Goal: Task Accomplishment & Management: Use online tool/utility

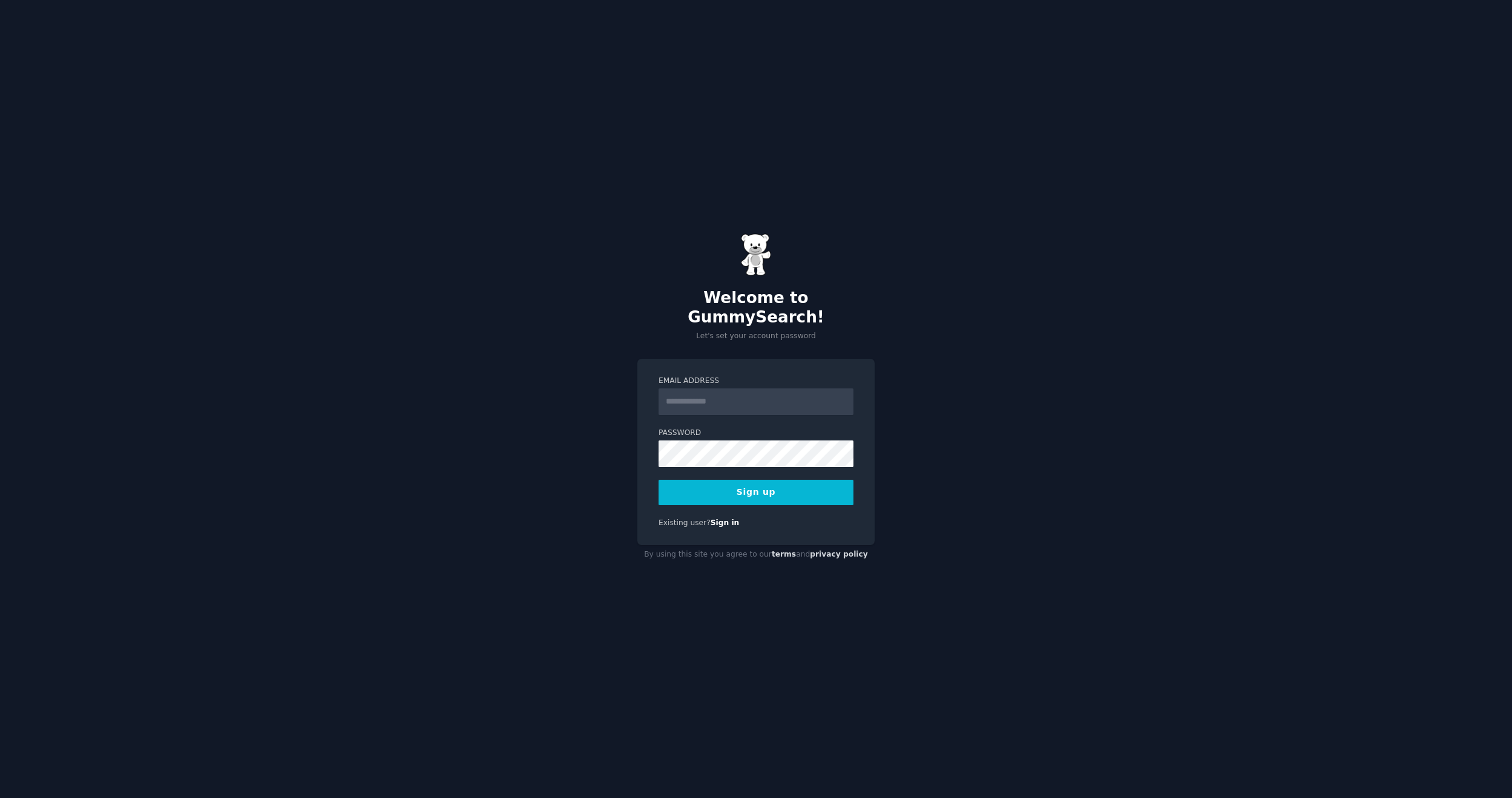
click at [695, 392] on input "Email Address" at bounding box center [756, 402] width 195 height 27
click at [659, 415] on nordpass-icon at bounding box center [659, 415] width 0 height 0
click at [805, 394] on input "Email Address" at bounding box center [756, 402] width 195 height 27
click at [0, 797] on nordpass-autofill-portal at bounding box center [0, 798] width 0 height 0
type input "**********"
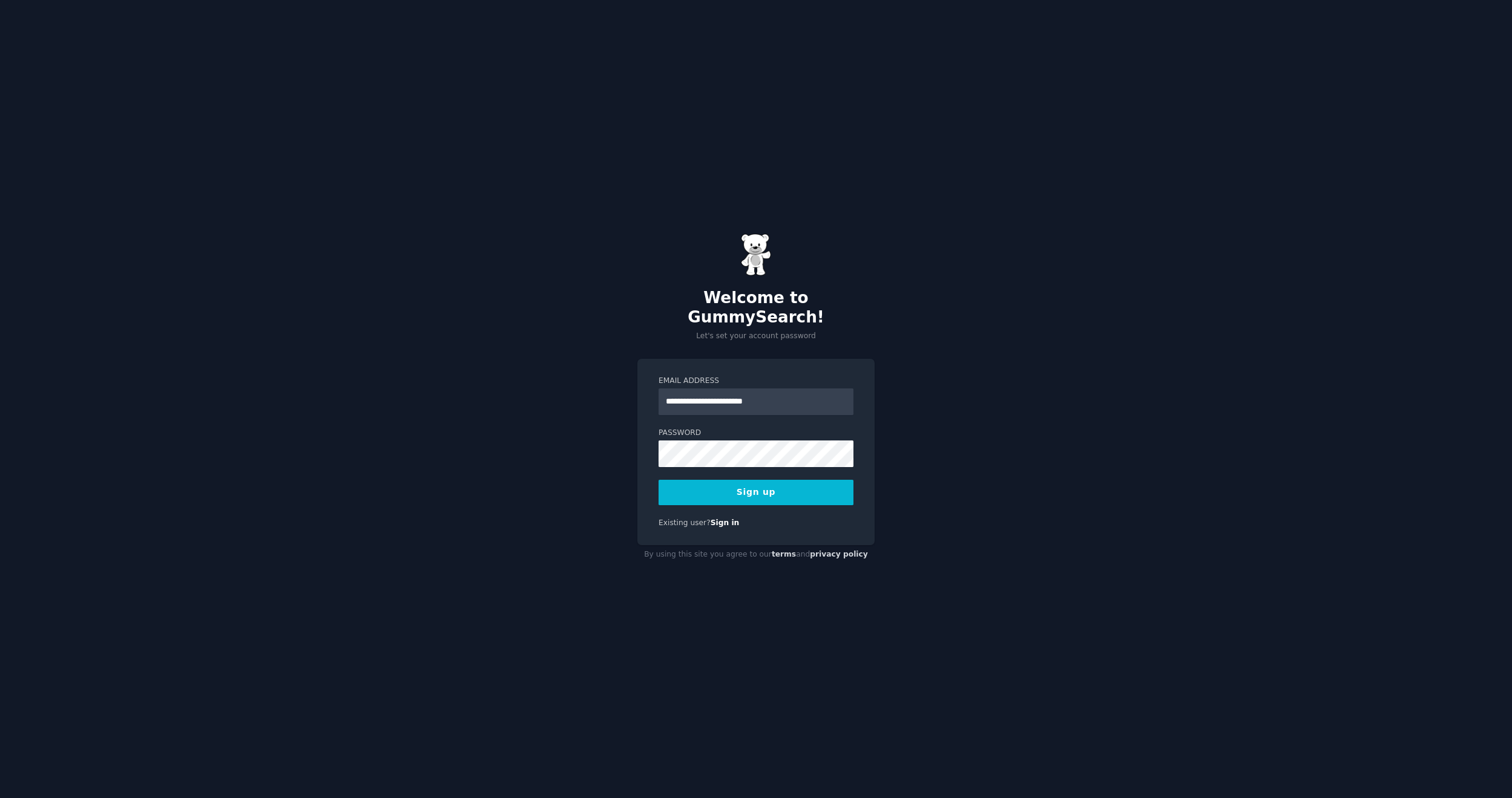
click at [659, 467] on nordpass-icon at bounding box center [659, 467] width 0 height 0
click at [0, 797] on nordpass-autofill-portal at bounding box center [0, 798] width 0 height 0
click at [745, 485] on button "Sign up" at bounding box center [756, 492] width 195 height 25
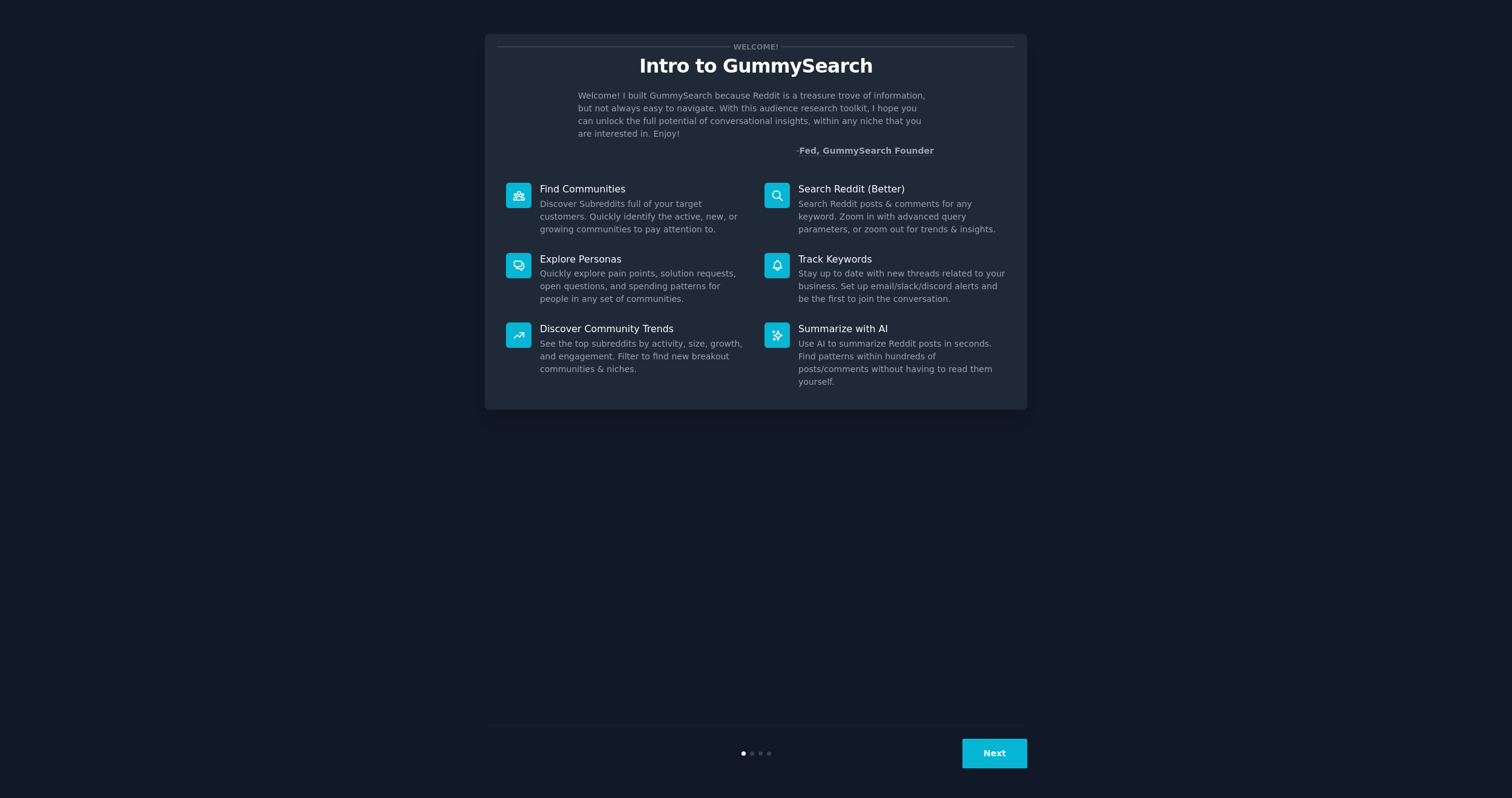
click at [0, 797] on nordpass-portal at bounding box center [0, 798] width 0 height 0
click at [1004, 768] on button "Next" at bounding box center [994, 753] width 64 height 30
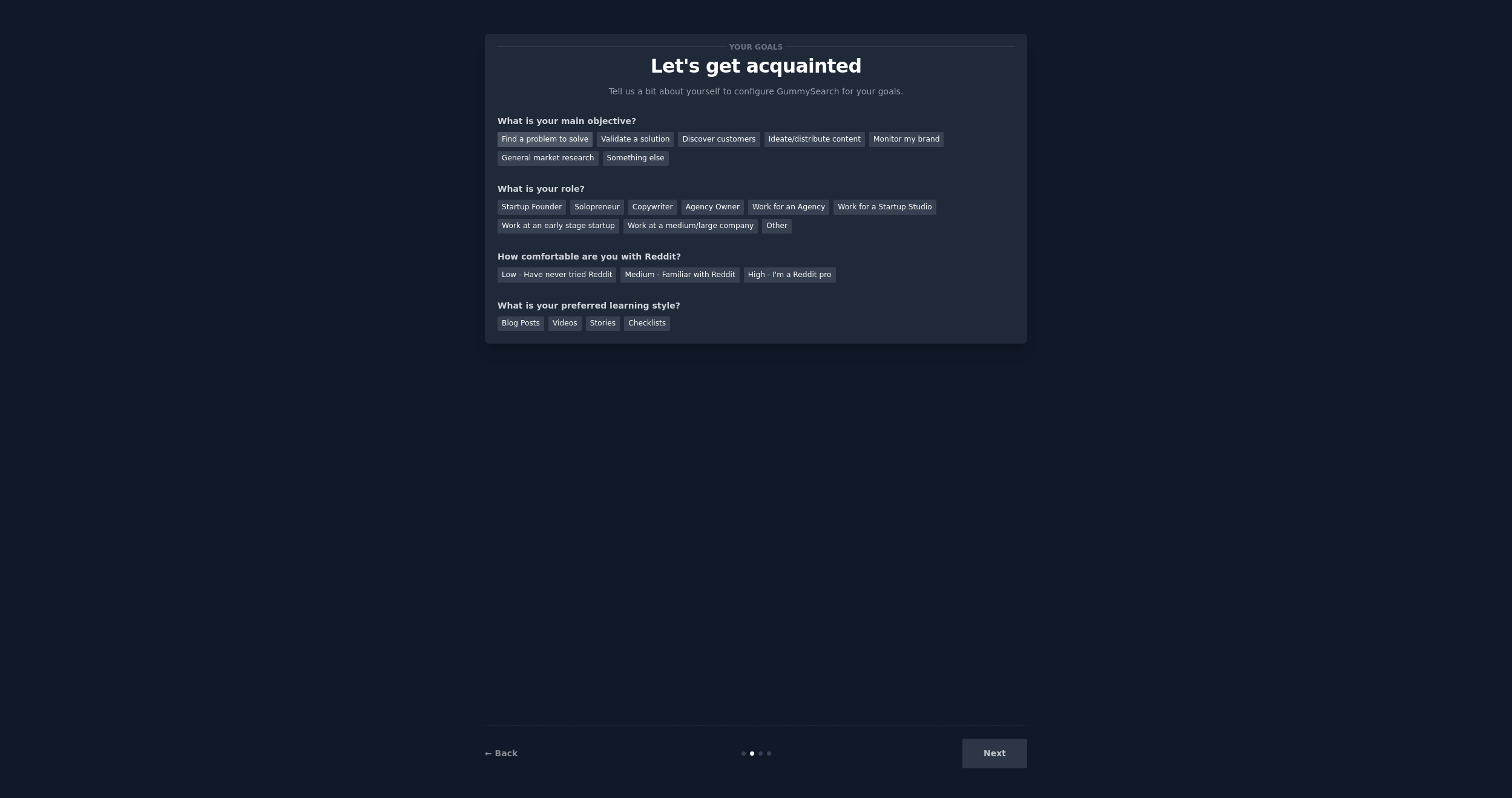
click at [552, 135] on div "Find a problem to solve" at bounding box center [545, 140] width 95 height 15
click at [546, 201] on div "Startup Founder" at bounding box center [532, 207] width 68 height 15
click at [576, 205] on div "Solopreneur" at bounding box center [597, 207] width 53 height 15
click at [519, 195] on div "What is your role?" at bounding box center [756, 189] width 517 height 13
click at [537, 205] on div "Startup Founder" at bounding box center [532, 207] width 68 height 15
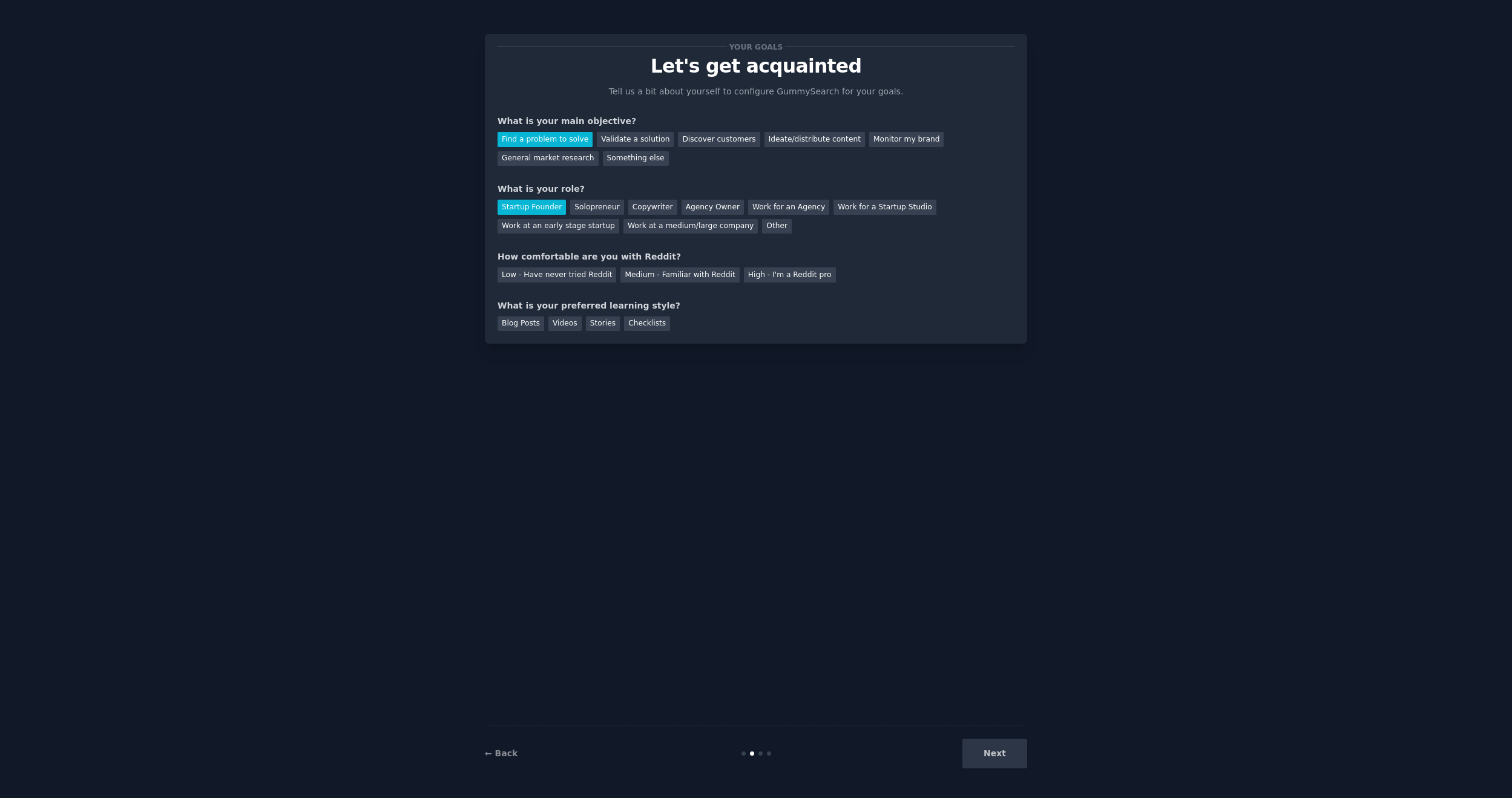
click at [674, 262] on div "How comfortable are you with Reddit?" at bounding box center [756, 257] width 517 height 13
click at [680, 274] on div "Medium - Familiar with Reddit" at bounding box center [680, 275] width 119 height 15
click at [991, 742] on div "Next" at bounding box center [937, 753] width 181 height 30
click at [997, 758] on div "Next" at bounding box center [937, 753] width 181 height 30
click at [630, 325] on div "Checklists" at bounding box center [647, 324] width 46 height 15
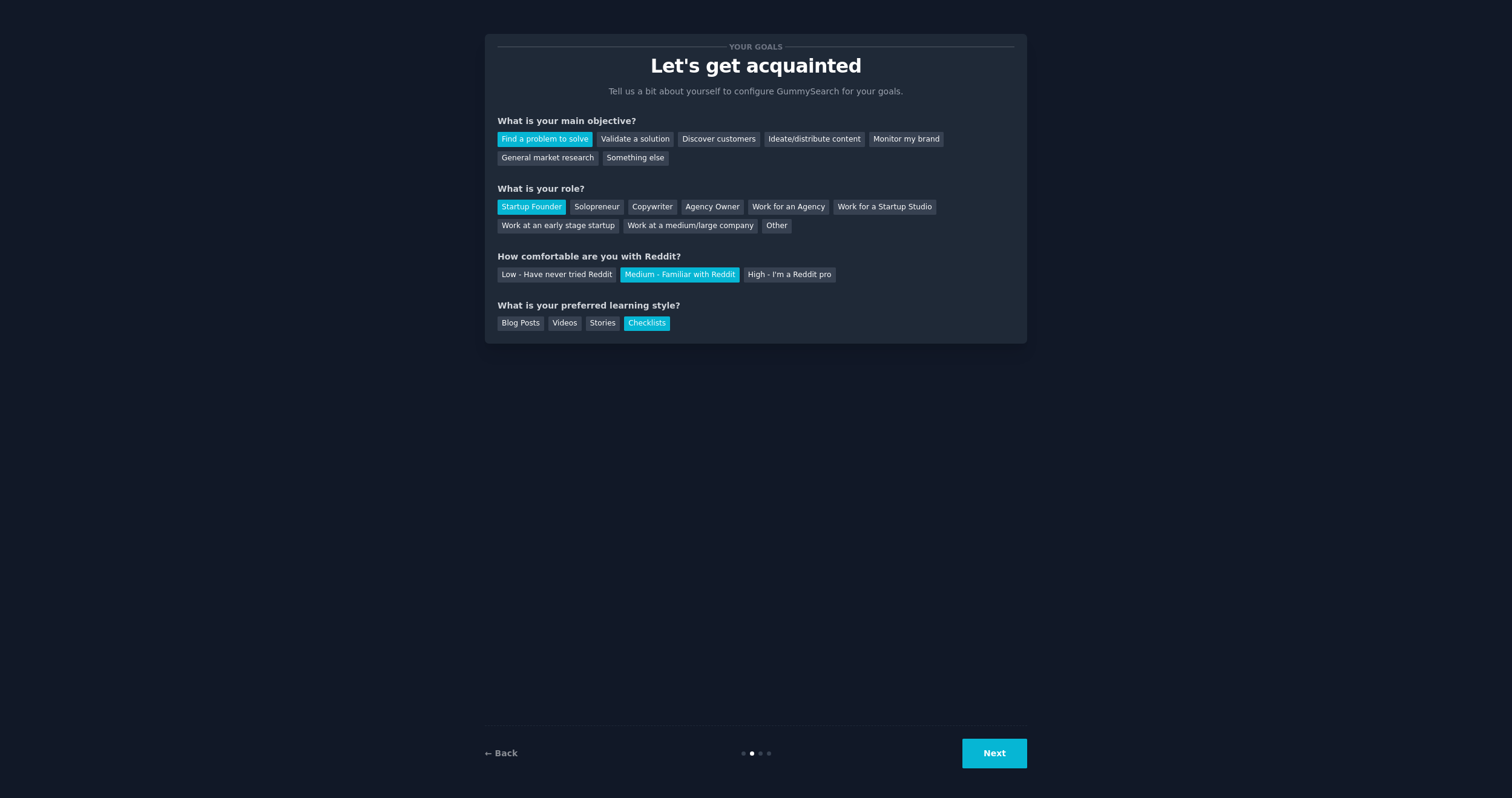
click at [980, 747] on button "Next" at bounding box center [994, 753] width 64 height 30
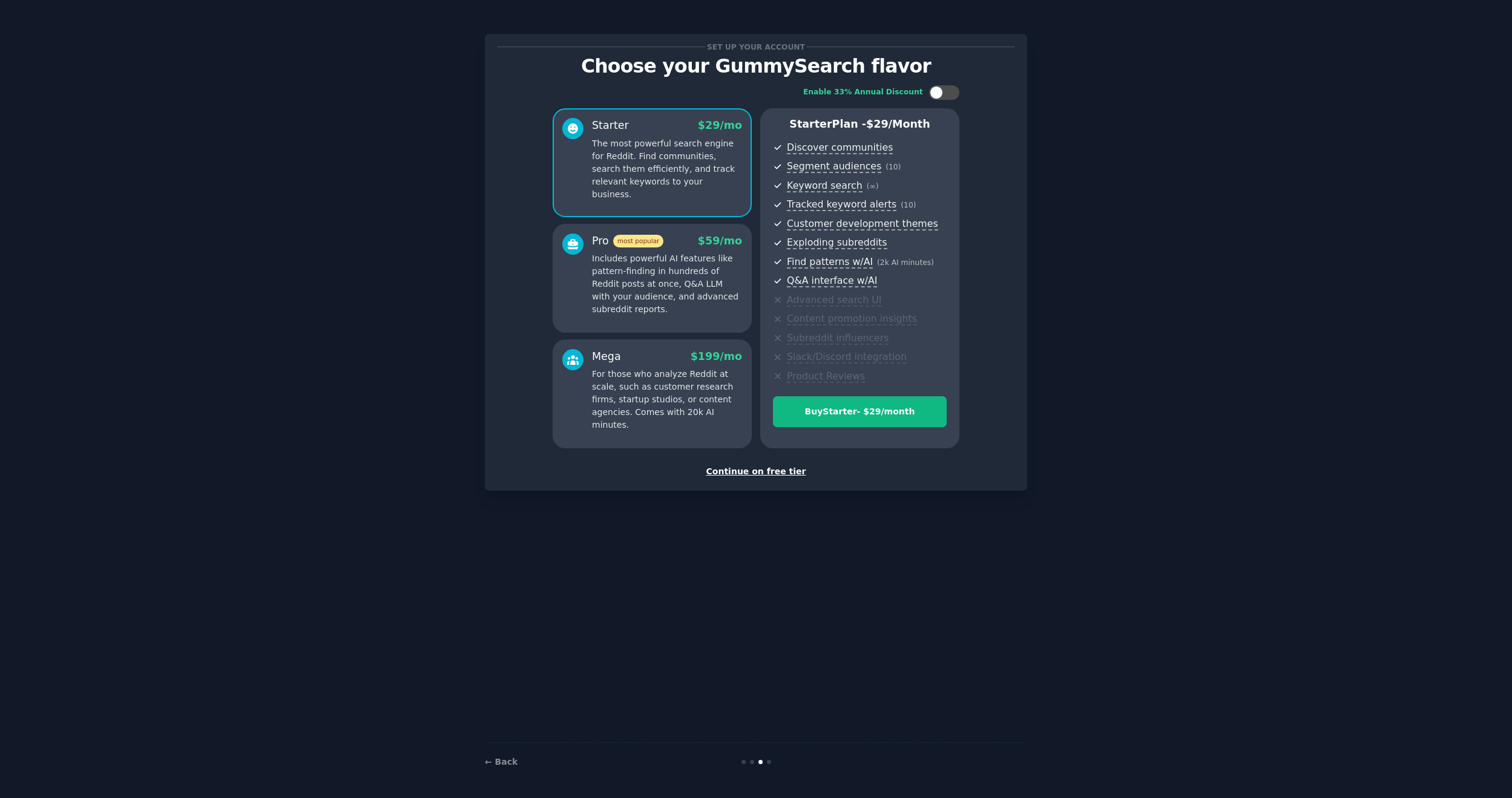
click at [771, 474] on div "Continue on free tier" at bounding box center [756, 471] width 517 height 13
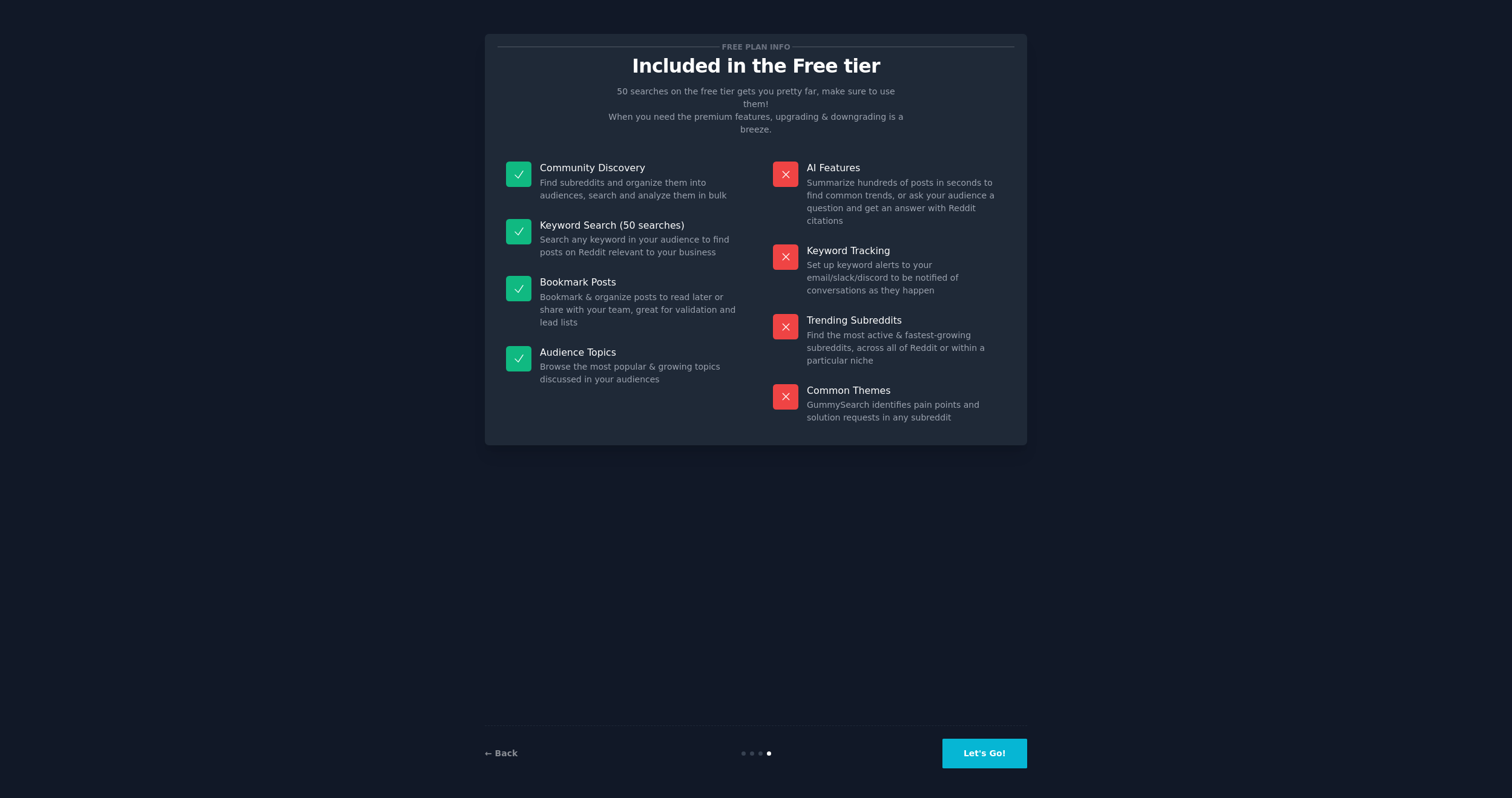
click at [1008, 761] on button "Let's Go!" at bounding box center [985, 753] width 85 height 30
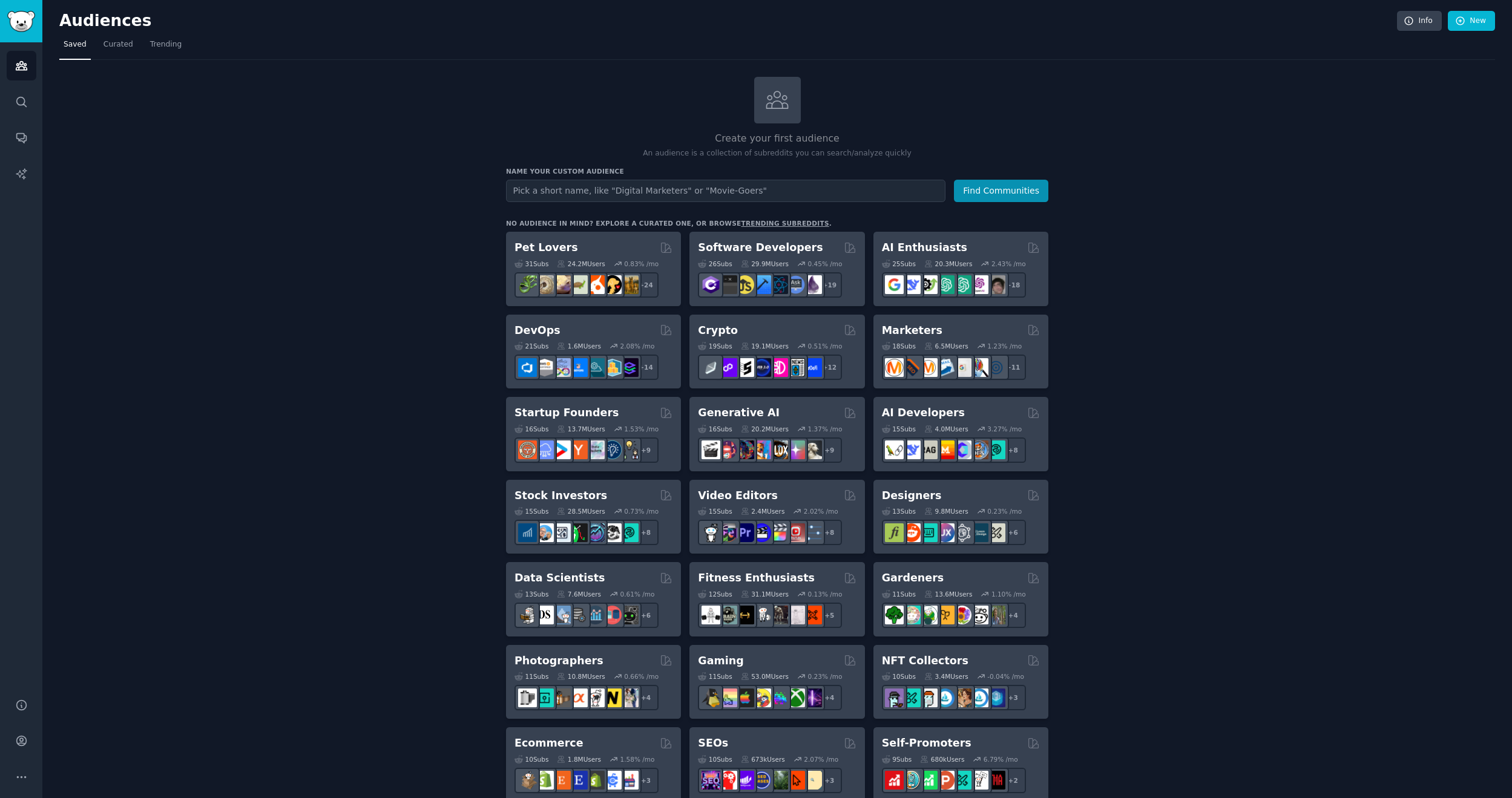
click at [582, 177] on div "Name your custom audience Audience Name Find Communities" at bounding box center [777, 184] width 542 height 35
click at [569, 186] on input "text" at bounding box center [725, 190] width 439 height 22
type input "Home Flippers"
click at [970, 185] on button "Find Communities" at bounding box center [1001, 190] width 94 height 22
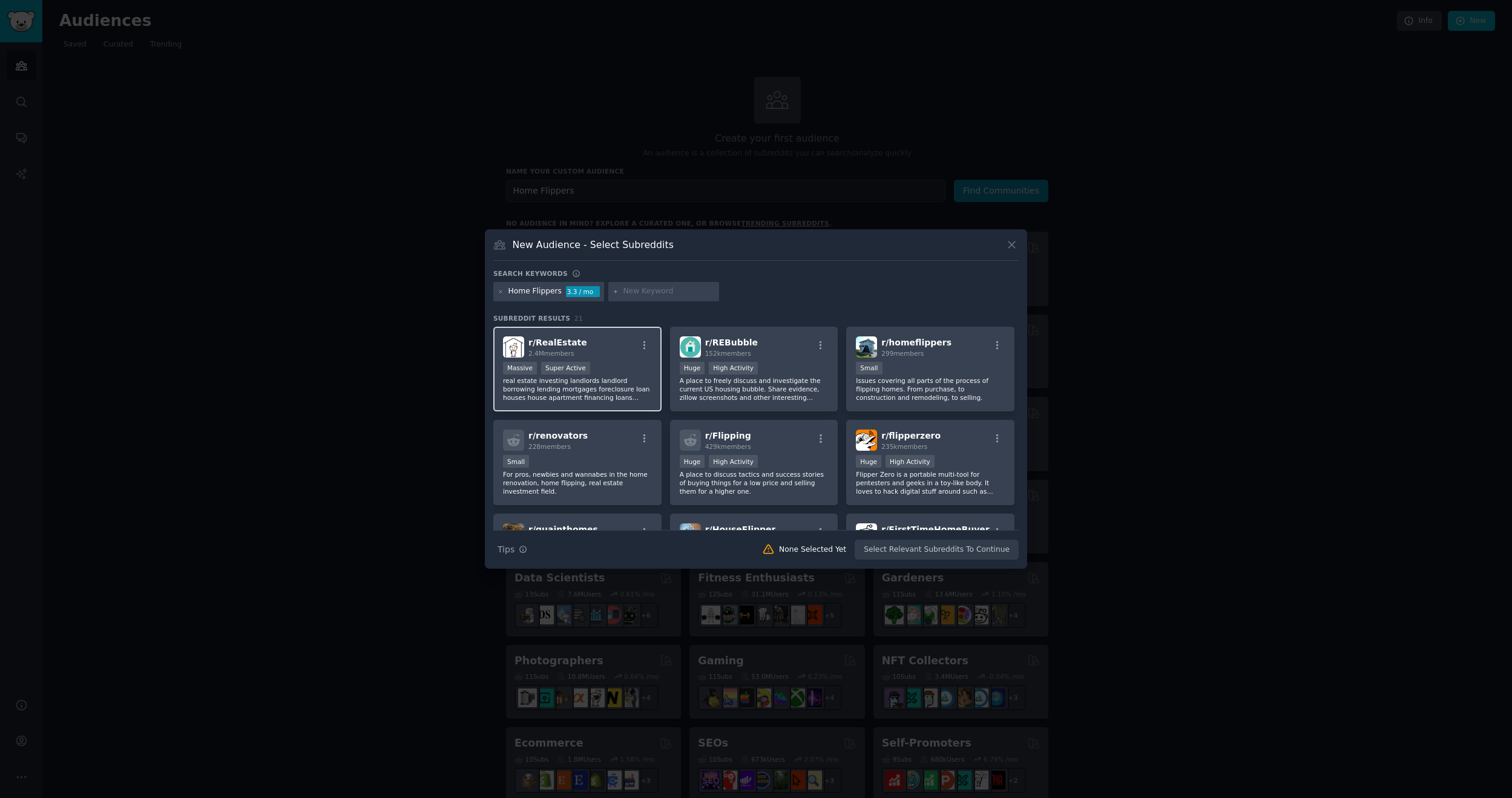
click at [615, 358] on div "r/ RealEstate 2.4M members Massive Super Active real estate investing landlords…" at bounding box center [577, 369] width 168 height 85
click at [944, 382] on p "Issues covering all parts of the process of flipping homes. From purchase, to c…" at bounding box center [930, 389] width 149 height 25
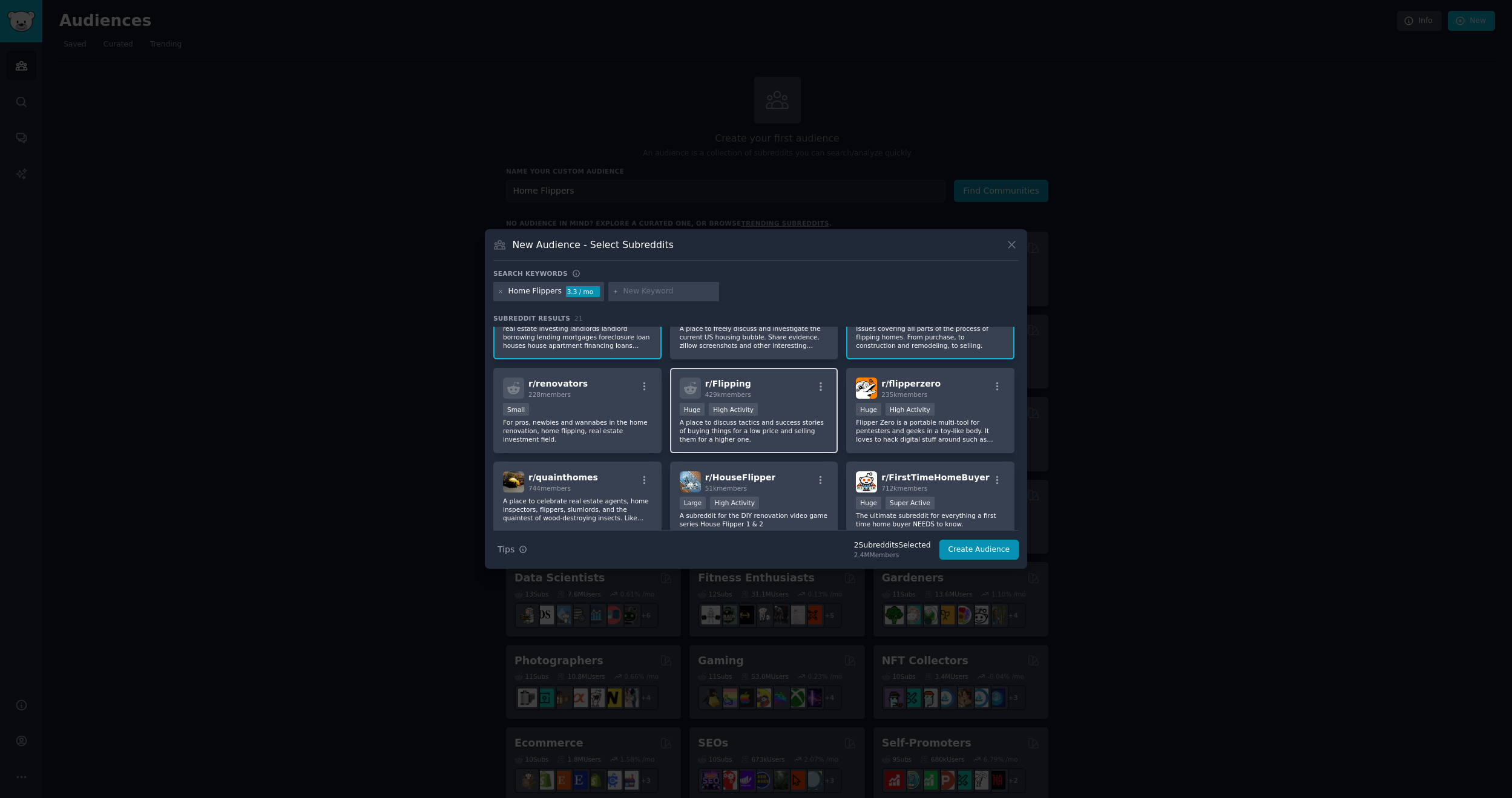
scroll to position [61, 0]
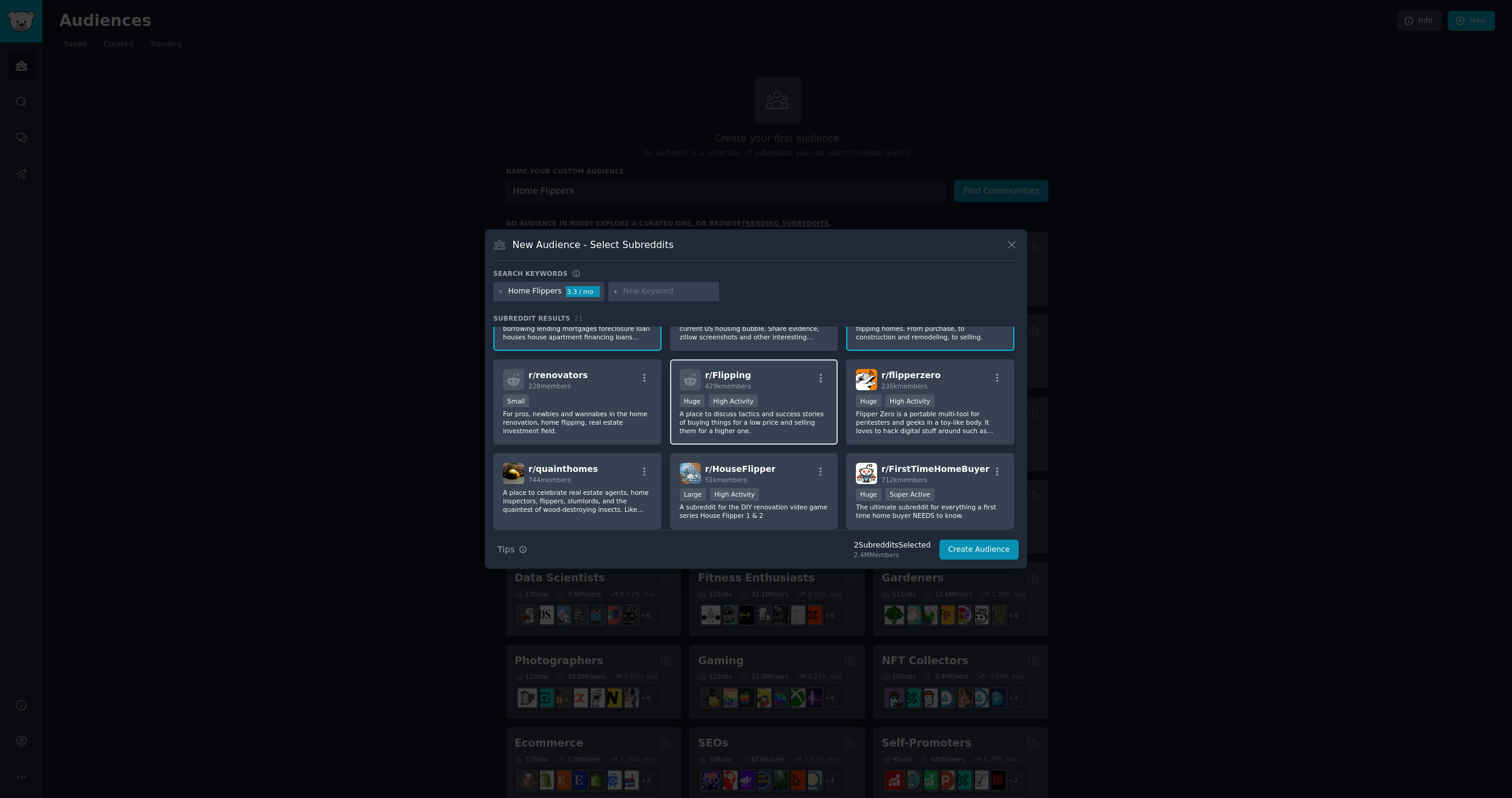
click at [781, 400] on div "Huge High Activity" at bounding box center [754, 402] width 149 height 15
click at [588, 406] on div "Small" at bounding box center [578, 402] width 149 height 15
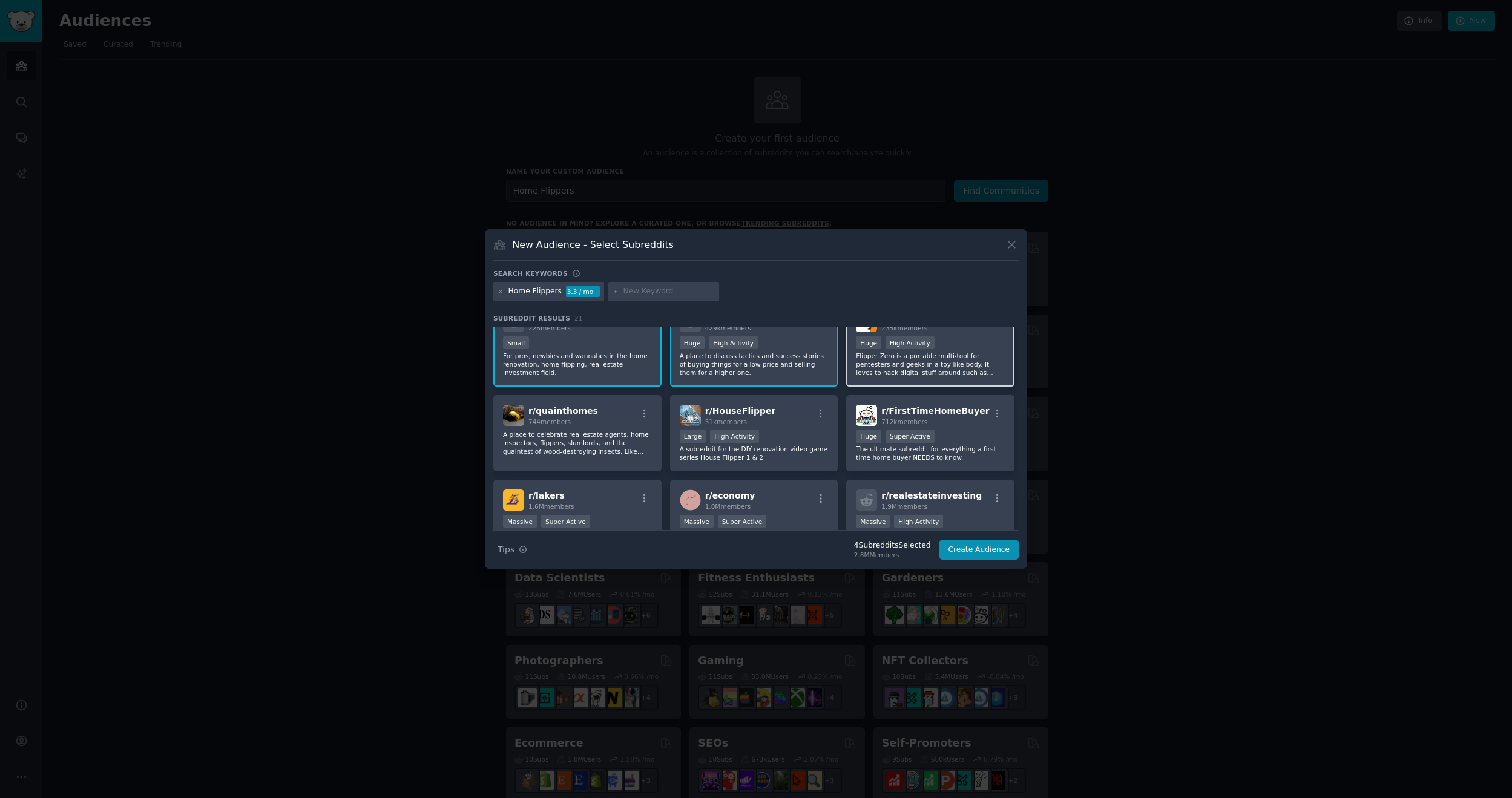
scroll to position [121, 0]
click at [807, 448] on p "A subreddit for the DIY renovation video game series House Flipper 1 & 2" at bounding box center [754, 450] width 149 height 17
click at [808, 448] on p "A subreddit for the DIY renovation video game series House Flipper 1 & 2" at bounding box center [754, 450] width 149 height 17
click at [965, 453] on p "The ultimate subreddit for everything a first time home buyer NEEDS to know." at bounding box center [930, 450] width 149 height 17
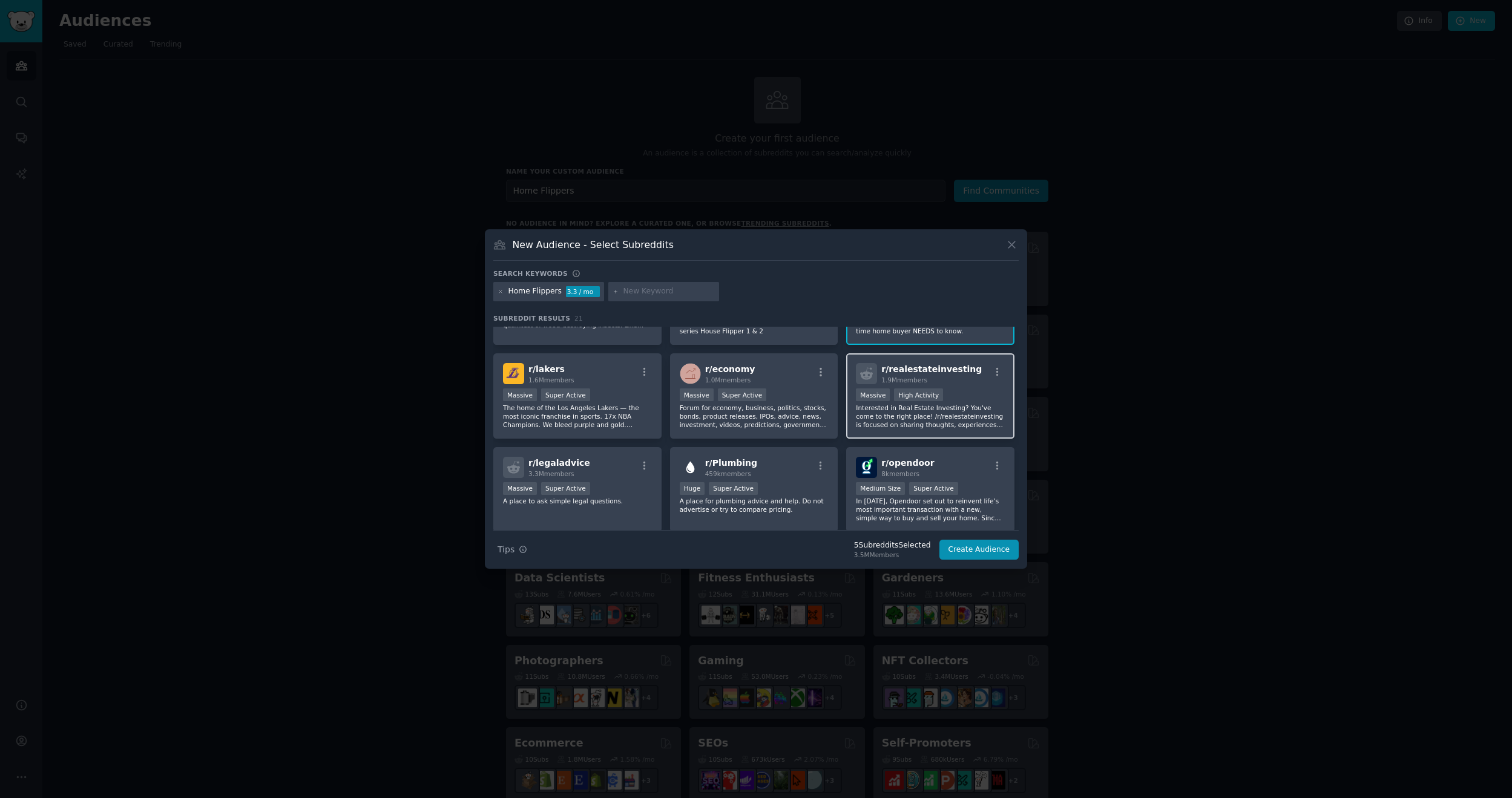
scroll to position [242, 0]
click at [948, 423] on p "Interested in Real Estate Investing? You've come to the right place! /r/realest…" at bounding box center [930, 419] width 149 height 25
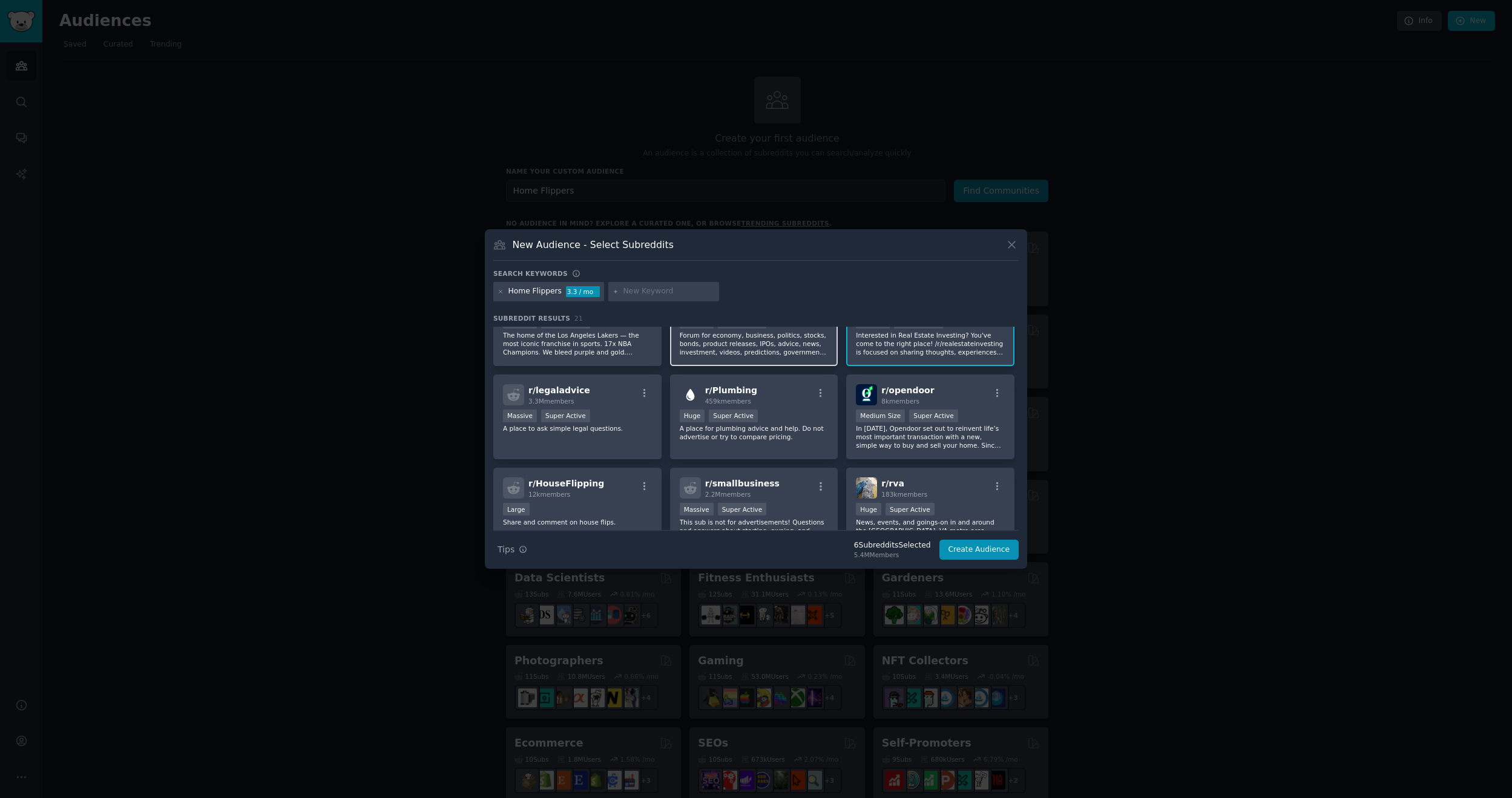
scroll to position [363, 0]
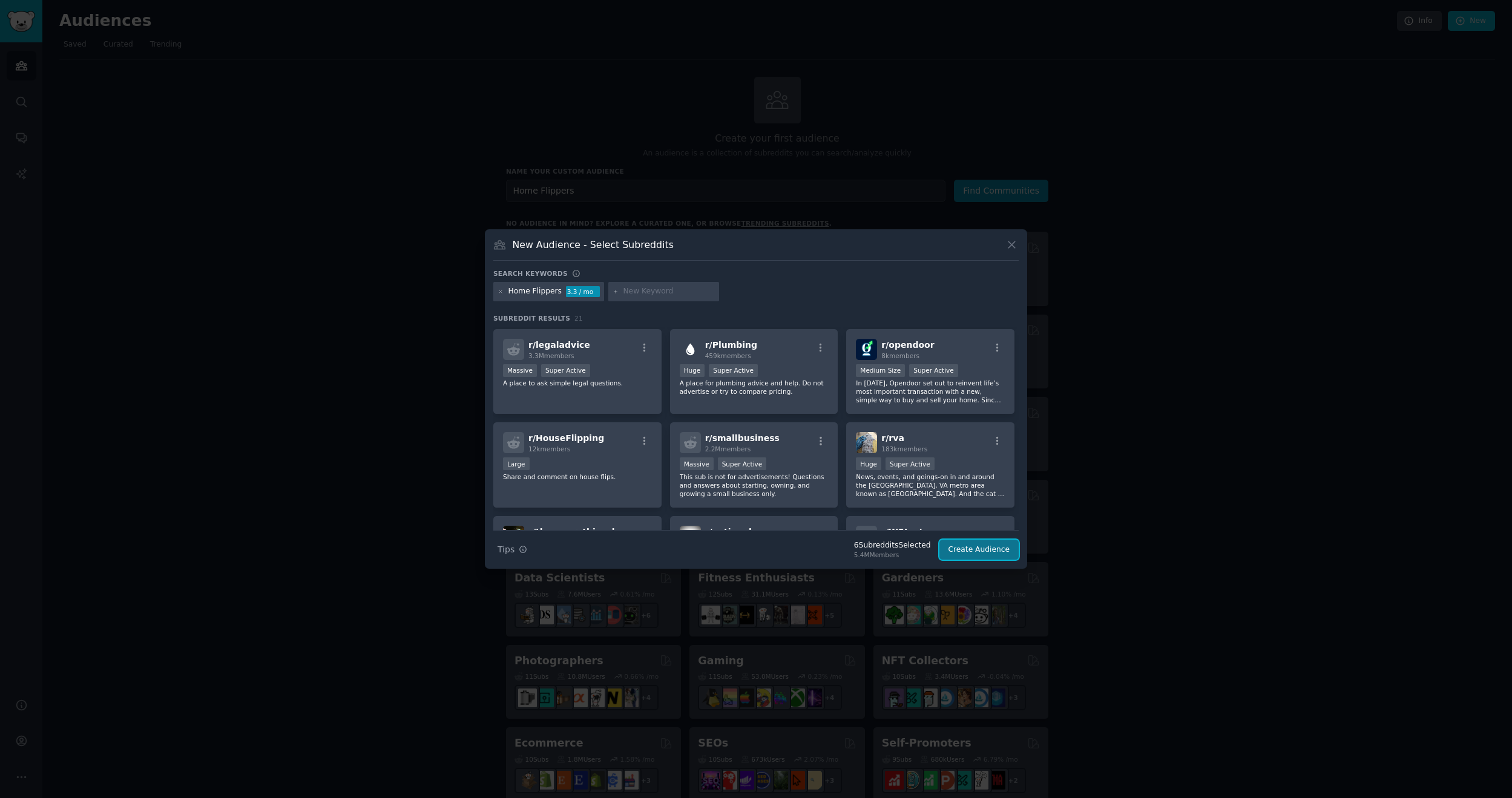
click at [994, 551] on button "Create Audience" at bounding box center [979, 550] width 80 height 21
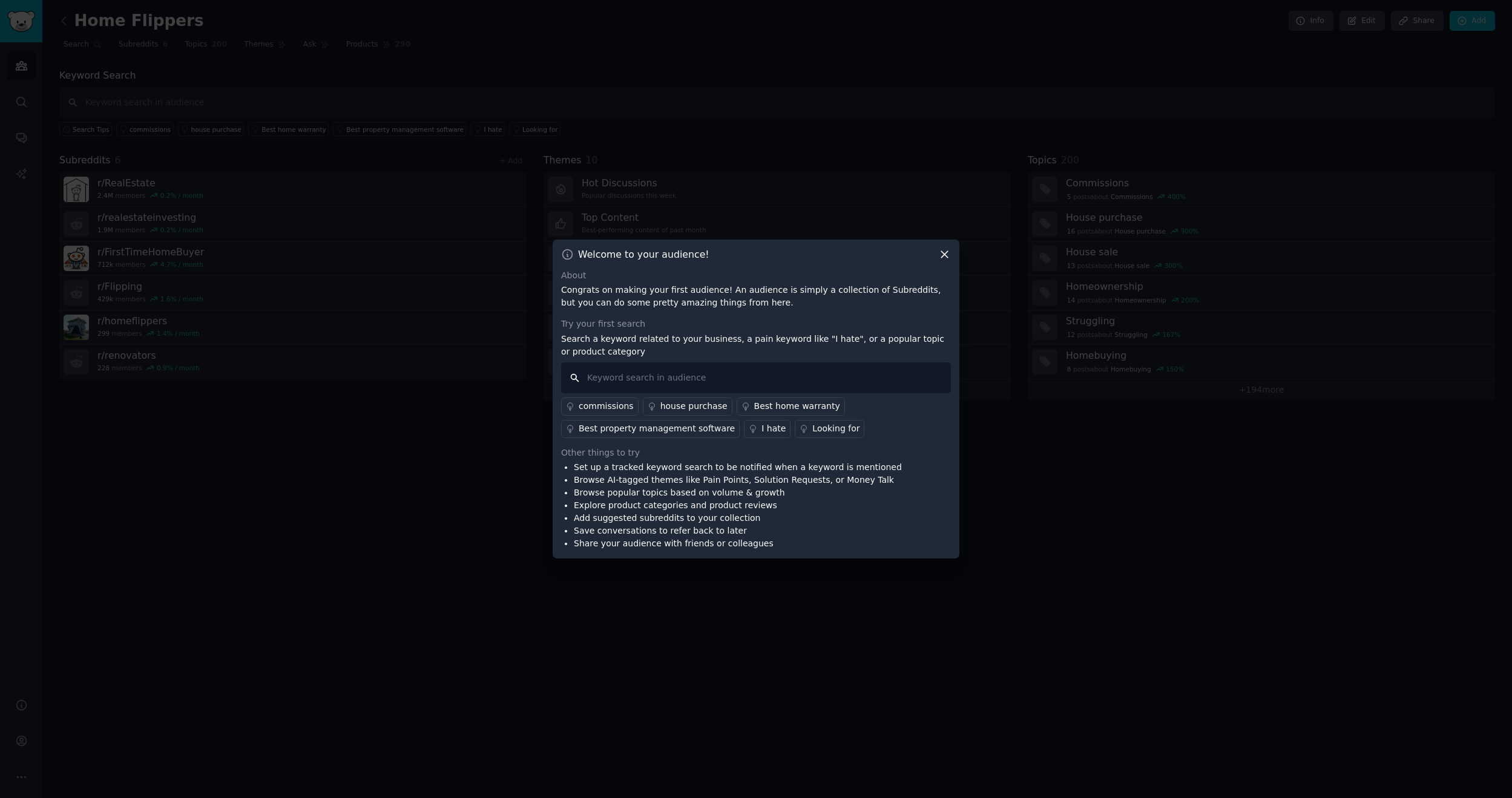
click at [865, 387] on input "text" at bounding box center [756, 378] width 390 height 31
click at [943, 252] on icon at bounding box center [944, 254] width 7 height 7
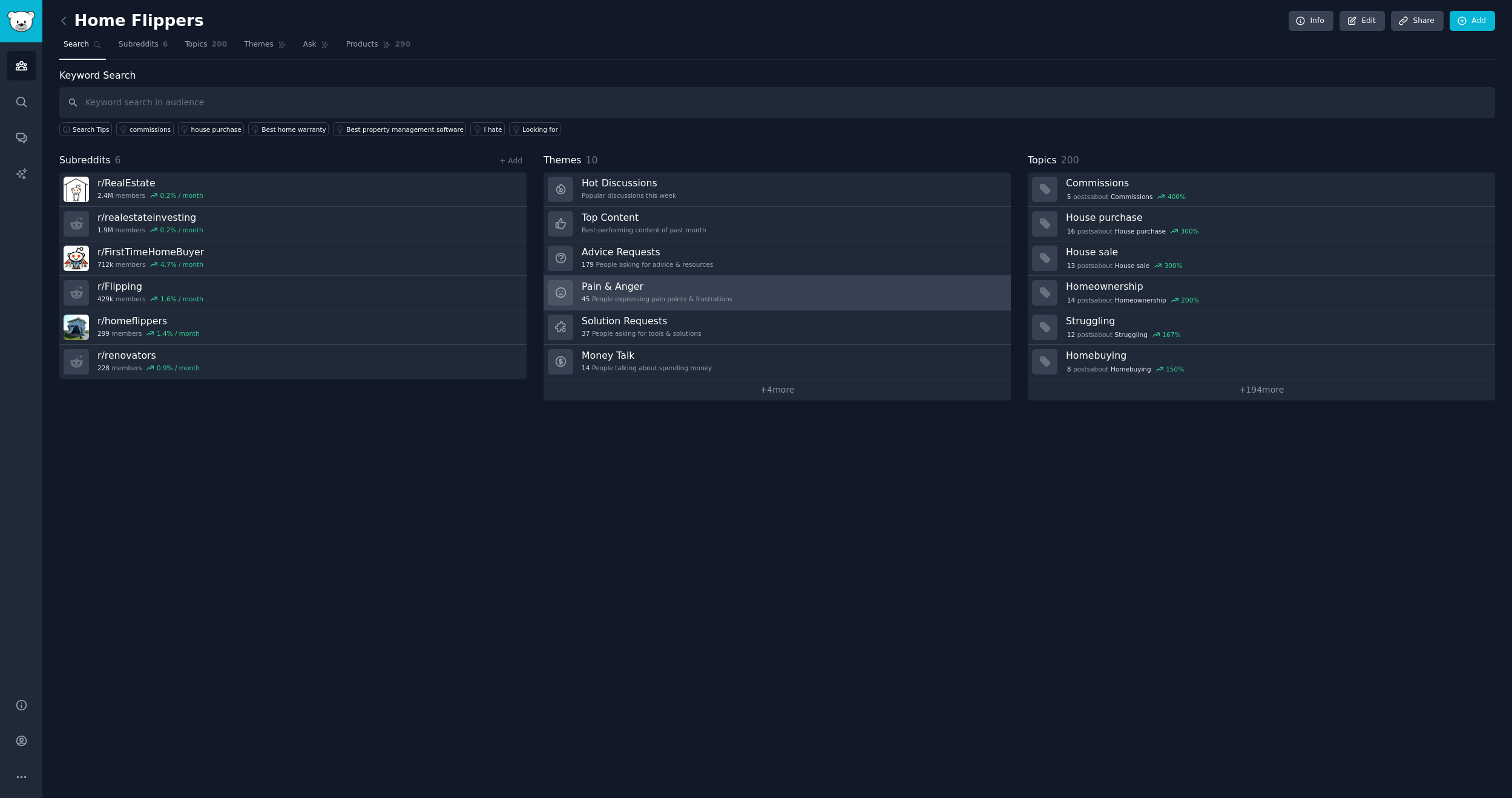
click at [716, 291] on link "Pain & Anger 45 People expressing pain points & frustrations" at bounding box center [777, 293] width 467 height 35
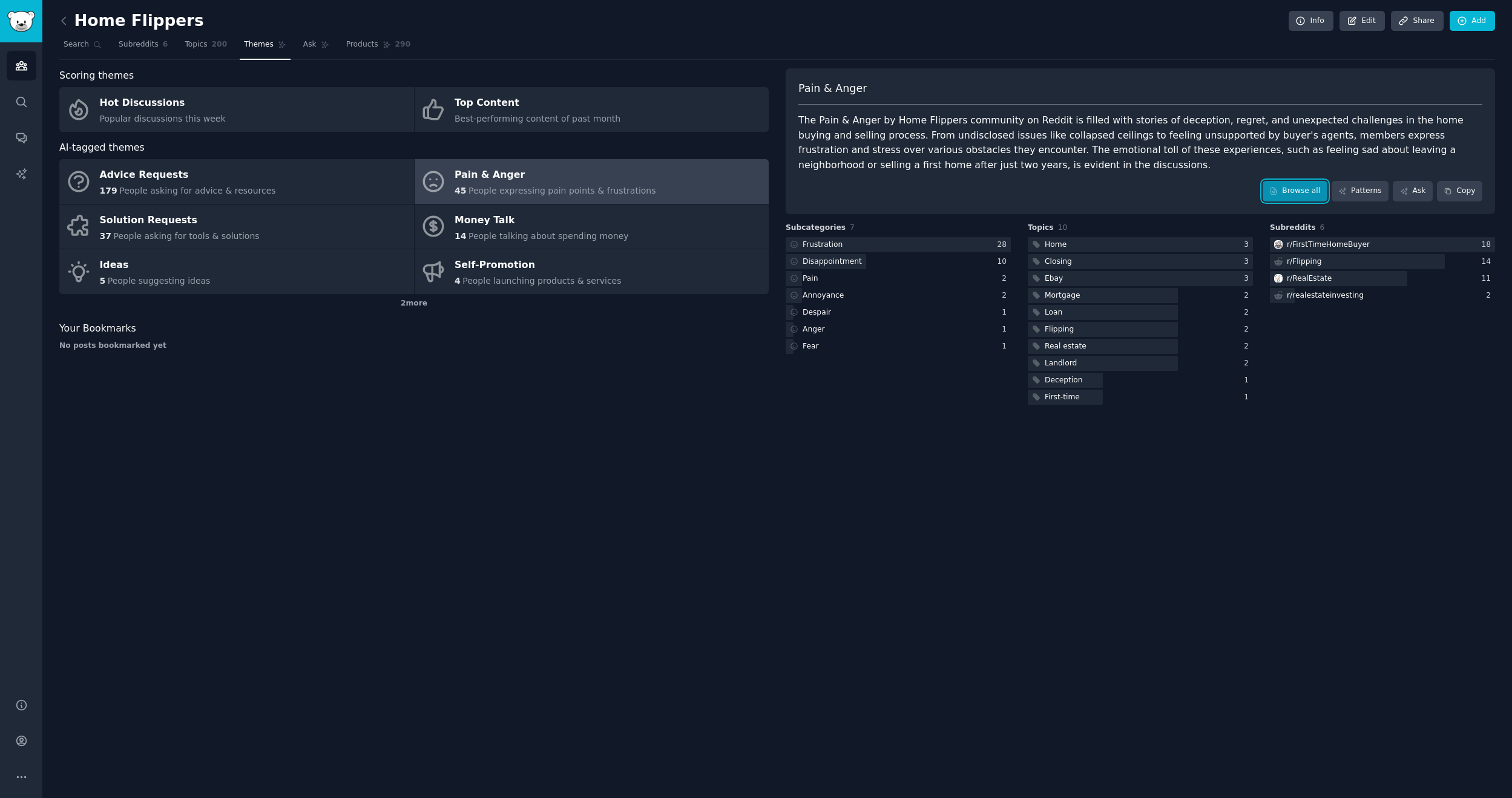
click at [1303, 191] on link "Browse all" at bounding box center [1295, 191] width 64 height 21
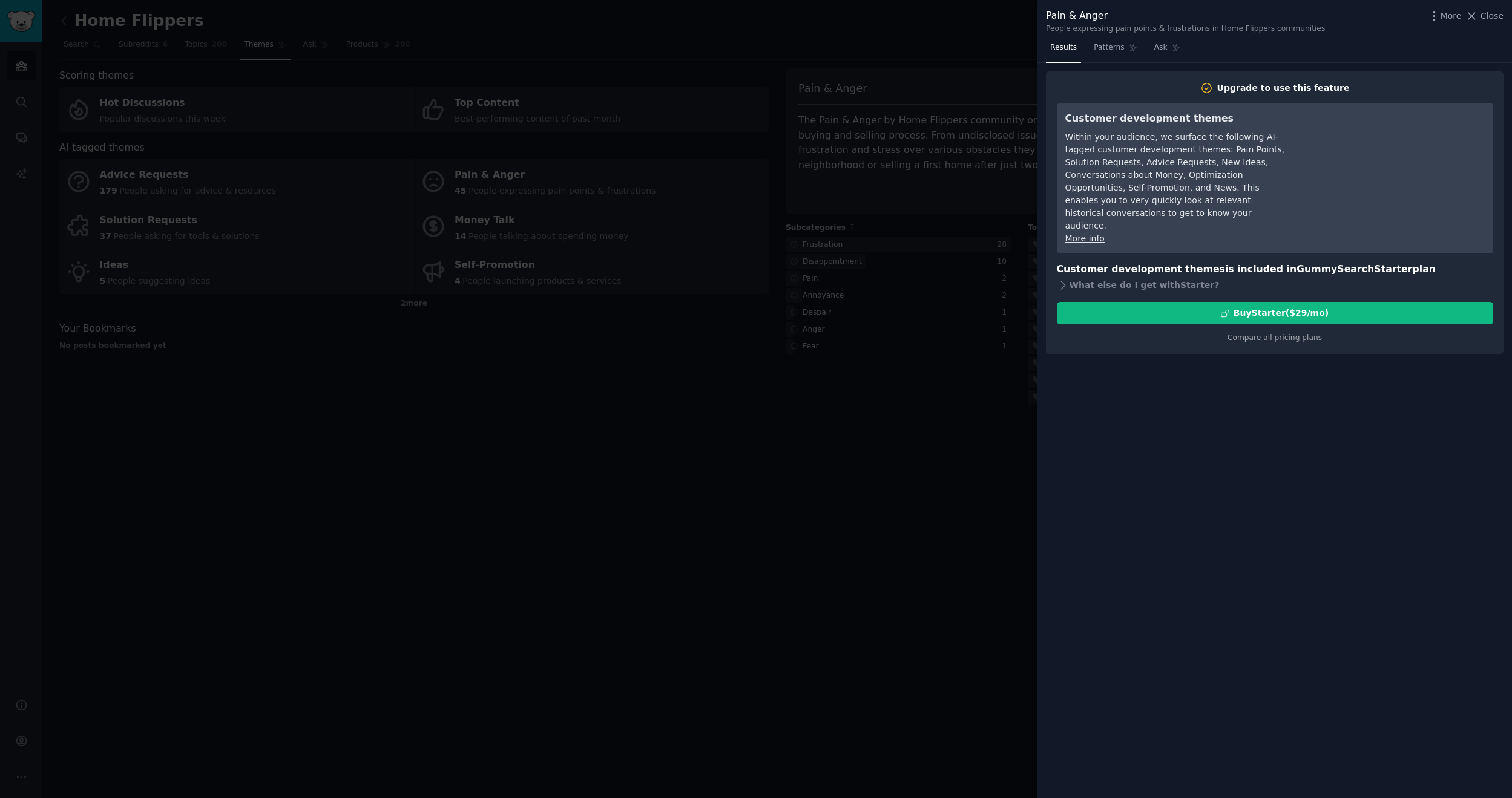
click at [784, 480] on div at bounding box center [756, 399] width 1512 height 798
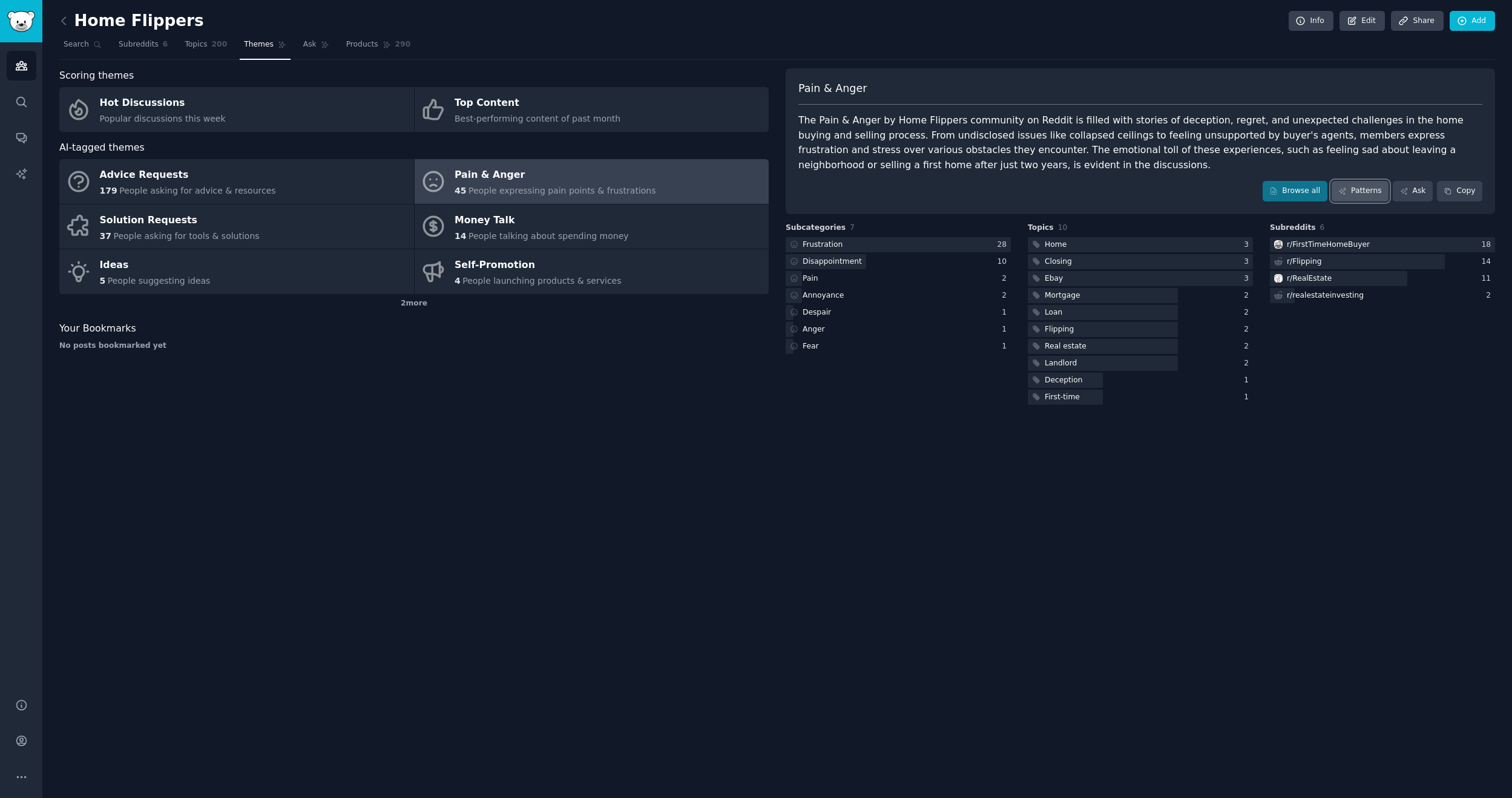
click at [1356, 195] on link "Patterns" at bounding box center [1360, 191] width 57 height 21
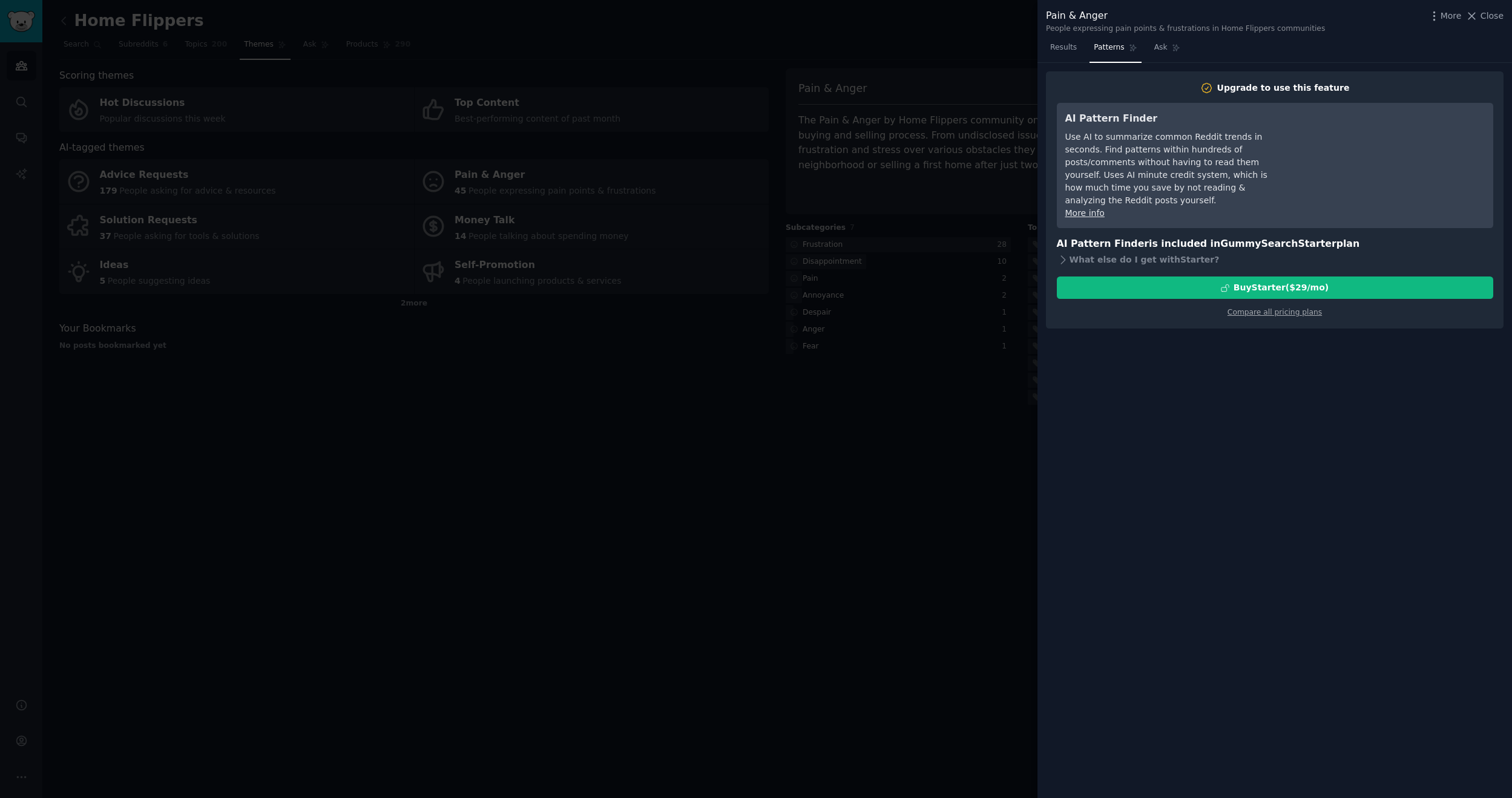
click at [862, 387] on div at bounding box center [756, 399] width 1512 height 798
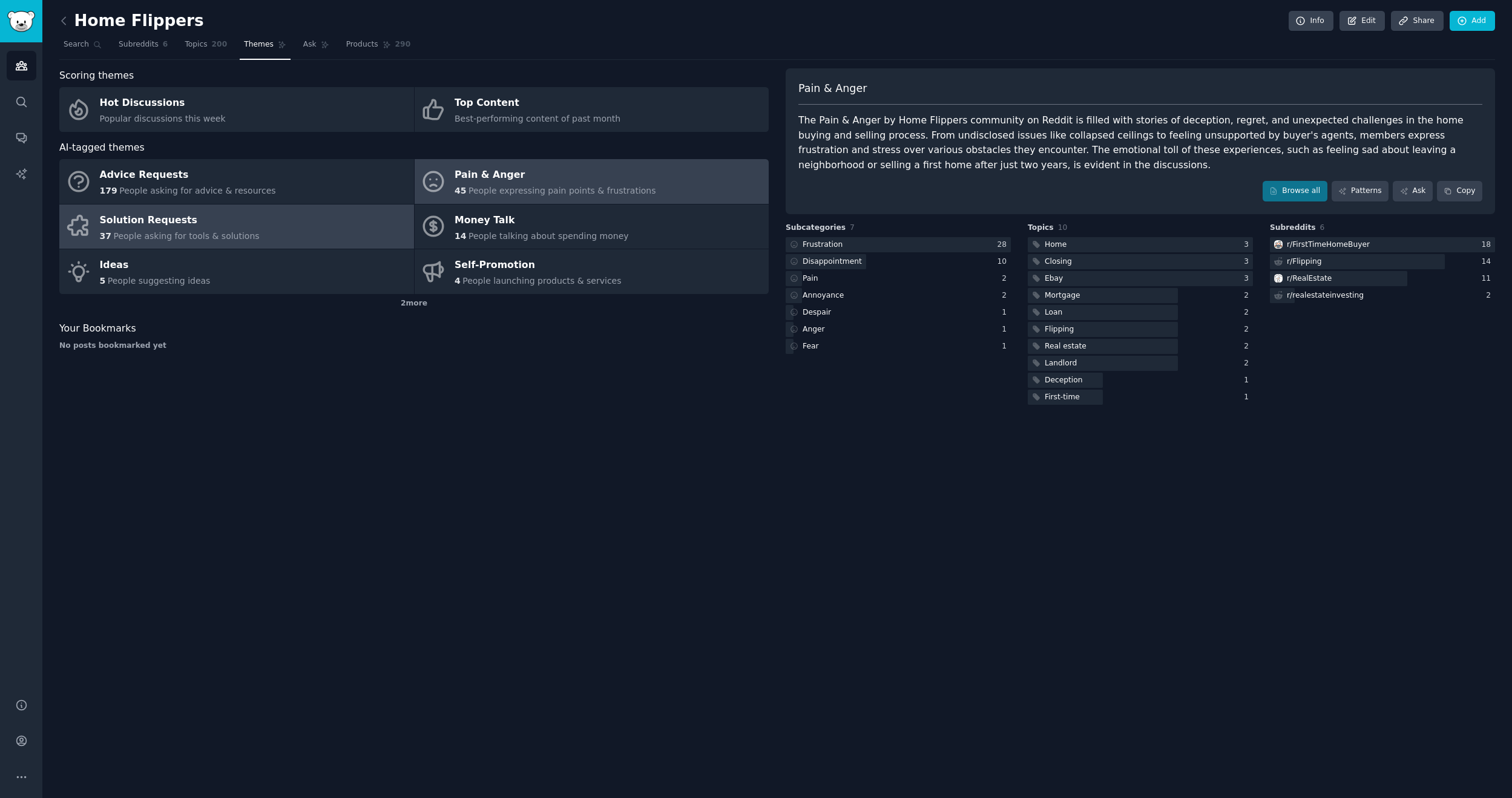
click at [331, 222] on link "Solution Requests 37 People asking for tools & solutions" at bounding box center [236, 227] width 355 height 45
